Goal: Find contact information: Find contact information

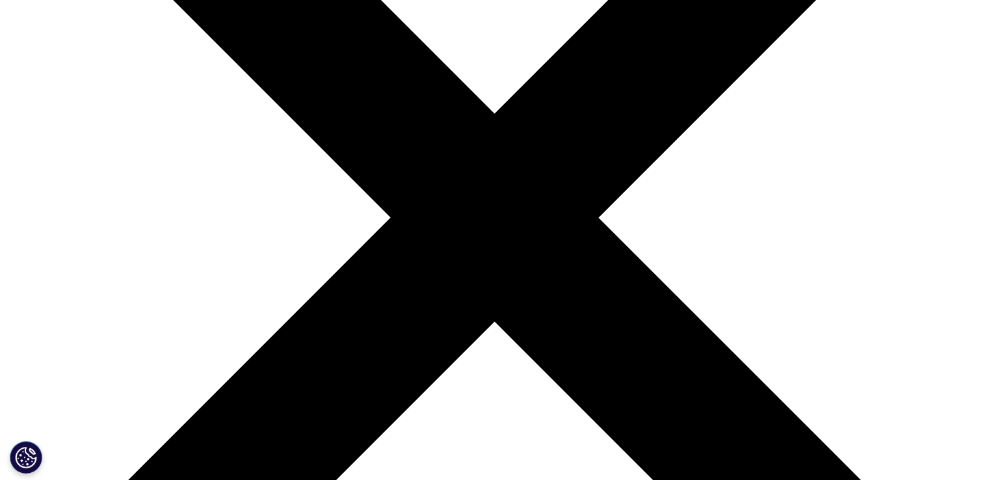
scroll to position [260, 0]
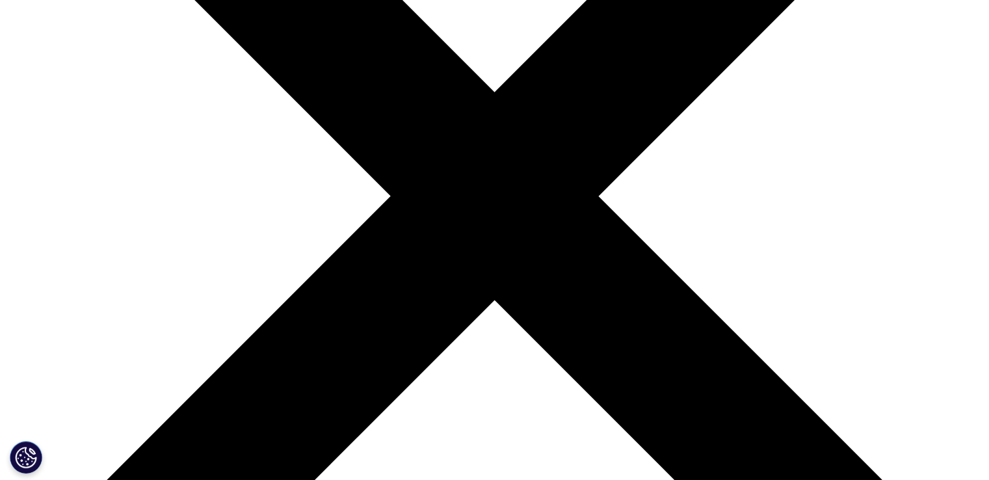
scroll to position [390, 0]
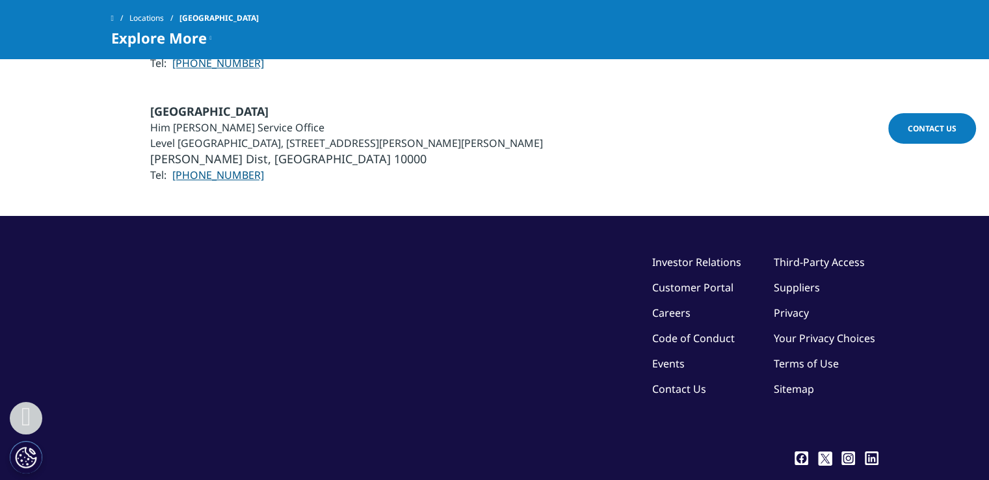
scroll to position [1077, 0]
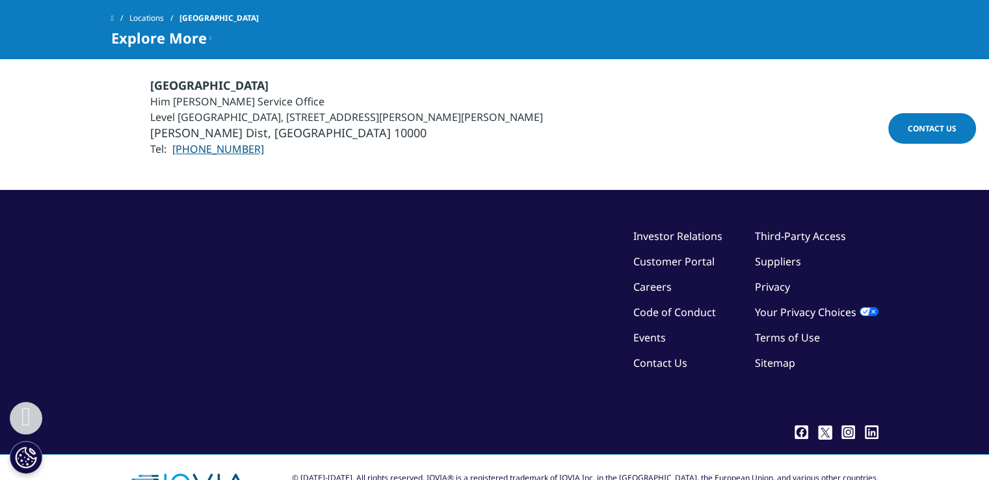
click at [672, 356] on link "Contact Us" at bounding box center [660, 363] width 54 height 14
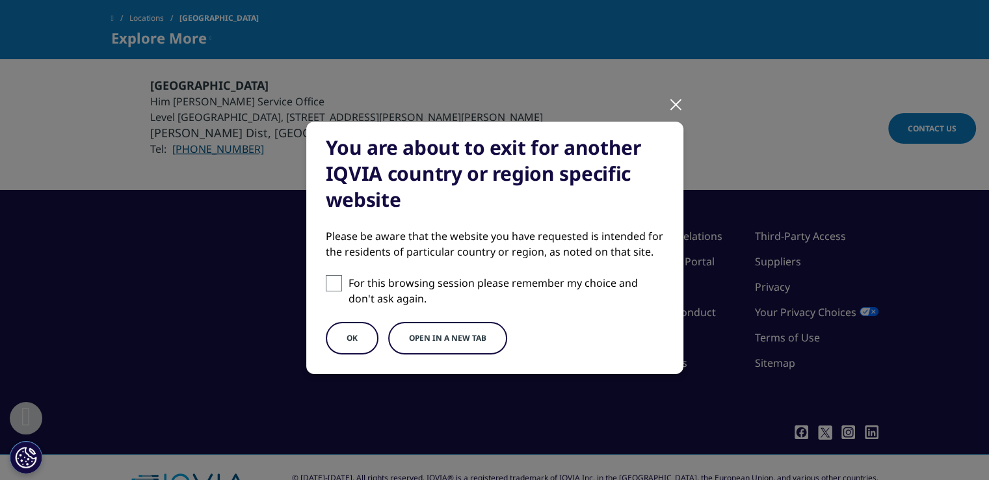
click at [358, 337] on button "OK" at bounding box center [352, 338] width 53 height 33
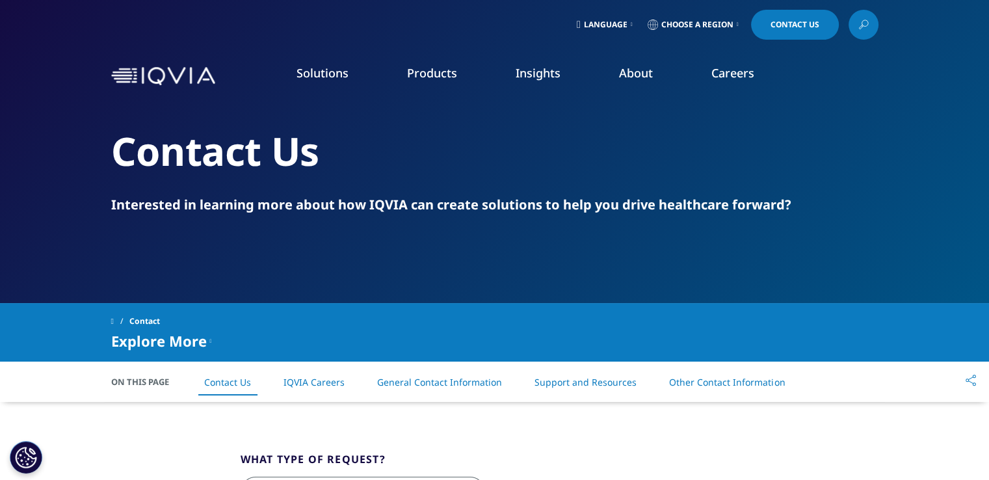
click at [312, 389] on li "IQVIA Careers" at bounding box center [313, 382] width 87 height 38
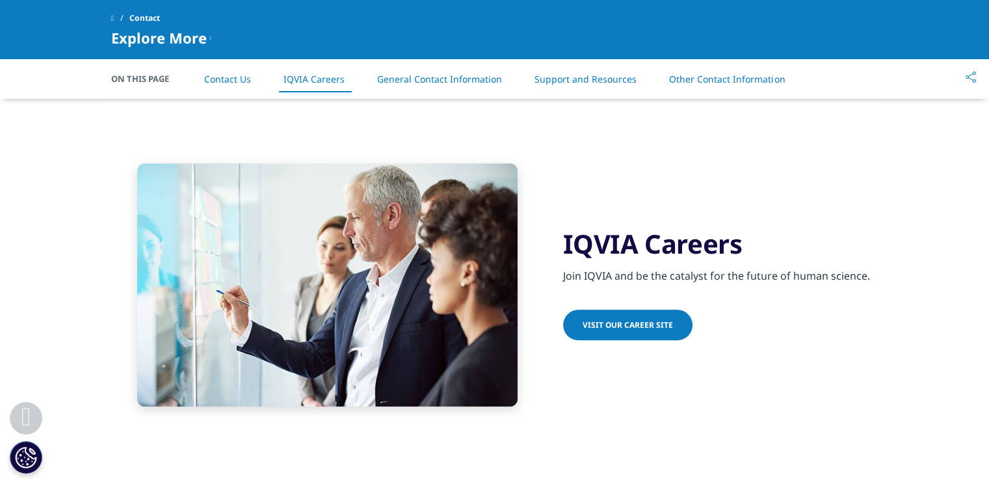
scroll to position [1094, 0]
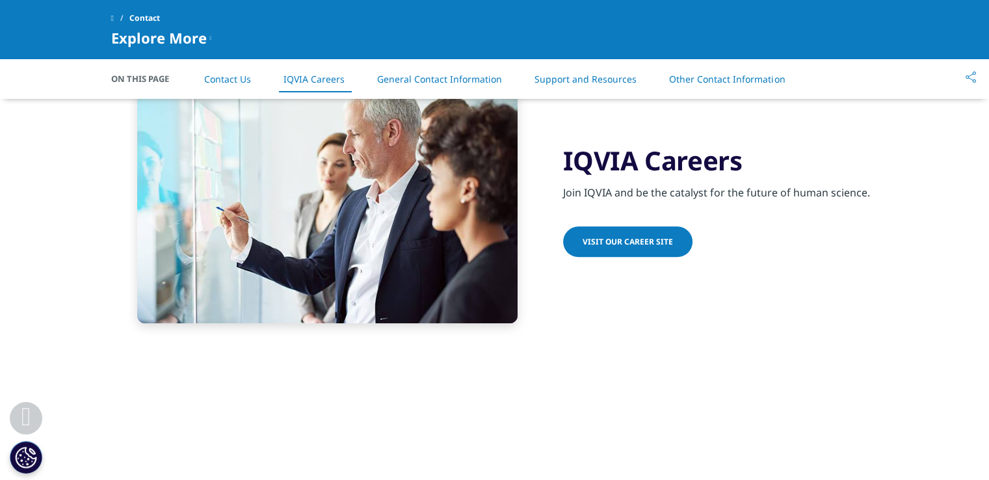
click at [624, 241] on span "Visit our Career Site" at bounding box center [628, 241] width 90 height 11
